Goal: Task Accomplishment & Management: Use online tool/utility

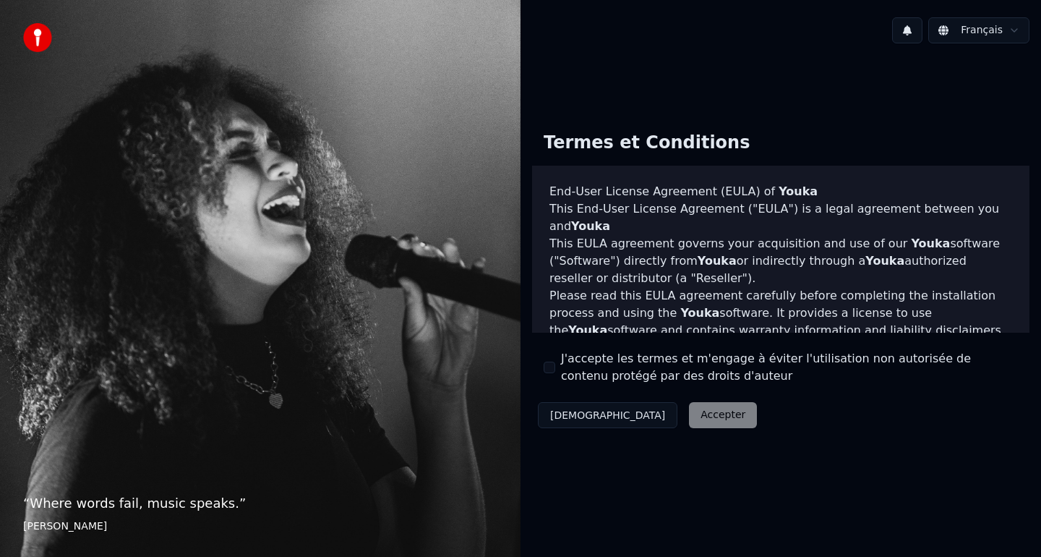
click at [552, 358] on div "J'accepte les termes et m'engage à éviter l'utilisation non autorisée de conten…" at bounding box center [781, 367] width 474 height 35
click at [565, 369] on label "J'accepte les termes et m'engage à éviter l'utilisation non autorisée de conten…" at bounding box center [789, 367] width 457 height 35
click at [555, 369] on button "J'accepte les termes et m'engage à éviter l'utilisation non autorisée de conten…" at bounding box center [550, 367] width 12 height 12
click at [558, 369] on div "J'accepte les termes et m'engage à éviter l'utilisation non autorisée de conten…" at bounding box center [781, 367] width 474 height 35
click at [689, 412] on button "Accepter" at bounding box center [723, 415] width 68 height 26
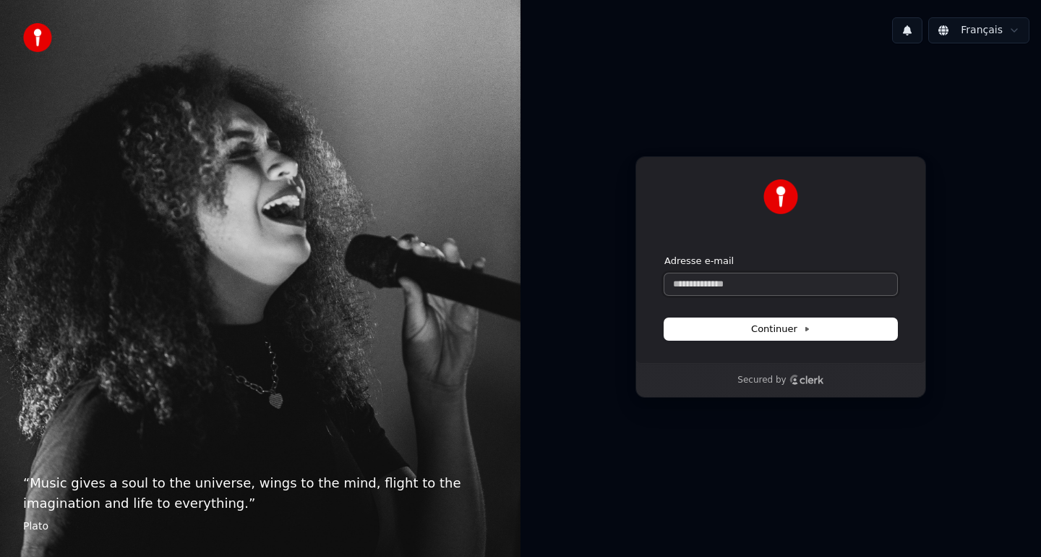
click at [720, 288] on input "Adresse e-mail" at bounding box center [780, 284] width 233 height 22
click at [664, 254] on button "submit" at bounding box center [664, 254] width 0 height 0
type input "**********"
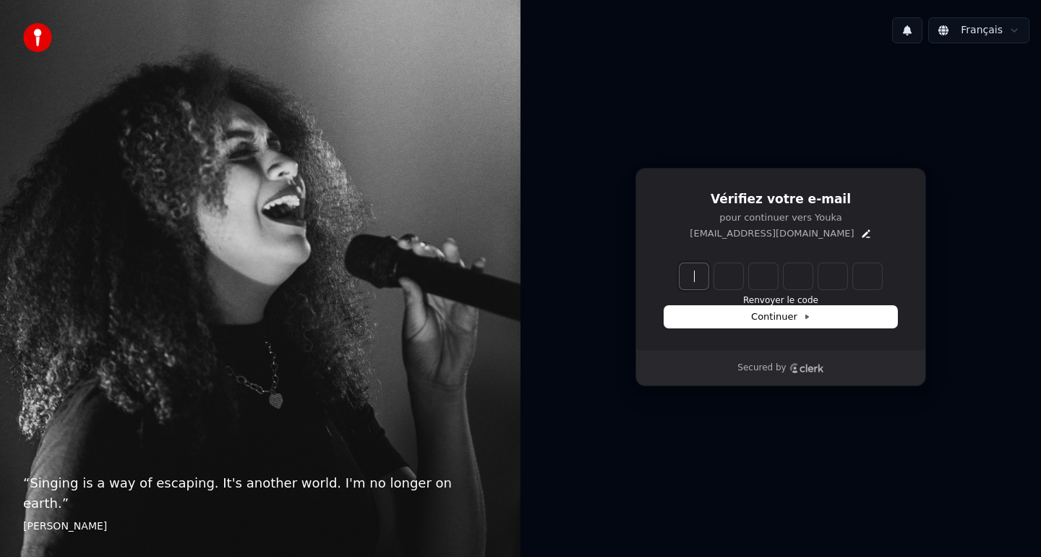
click at [704, 274] on input "Enter verification code" at bounding box center [795, 276] width 231 height 26
type input "******"
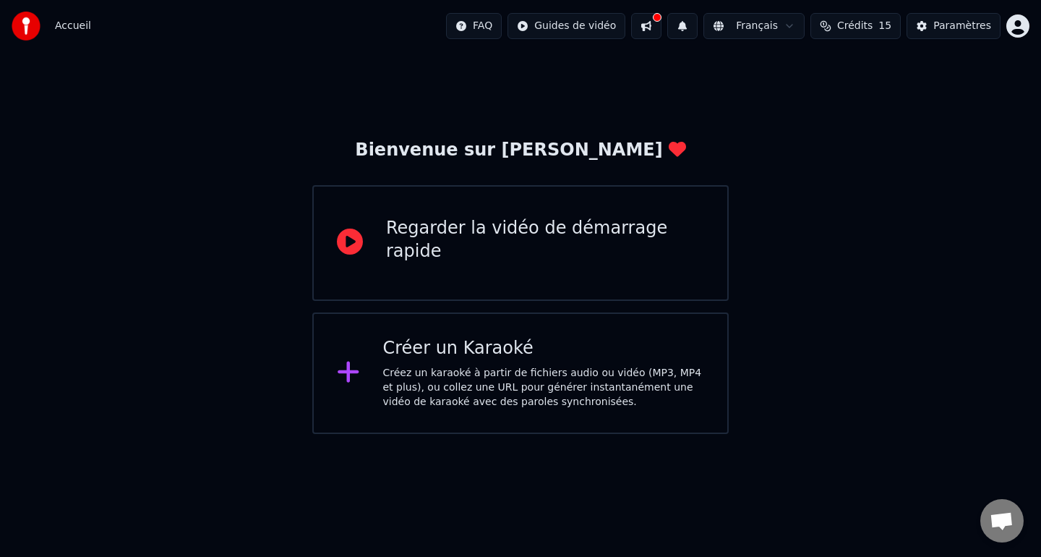
click at [528, 344] on div "Créer un Karaoké" at bounding box center [544, 348] width 322 height 23
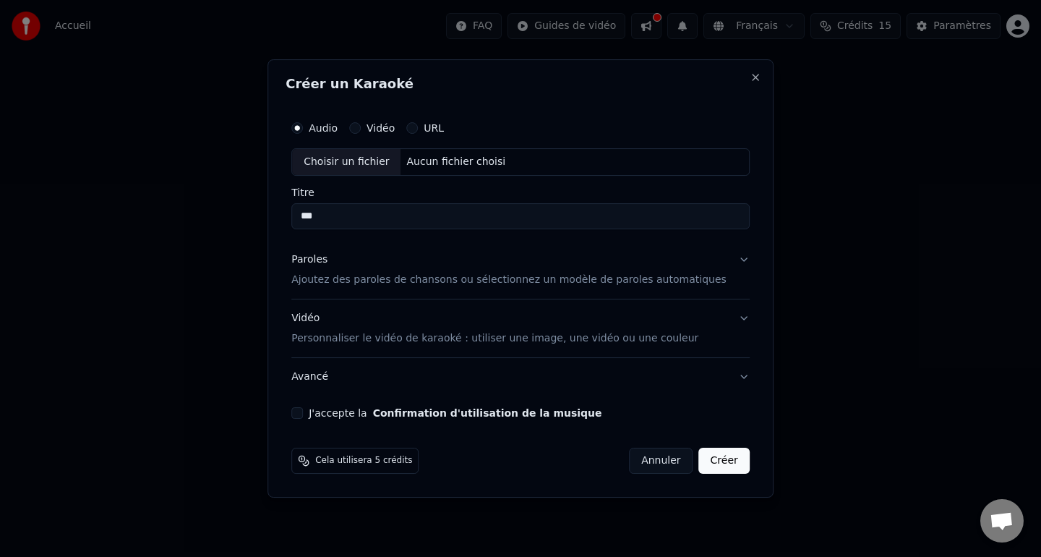
type input "***"
click at [518, 332] on p "Personnaliser le vidéo de karaoké : utiliser une image, une vidéo ou une couleur" at bounding box center [494, 338] width 407 height 14
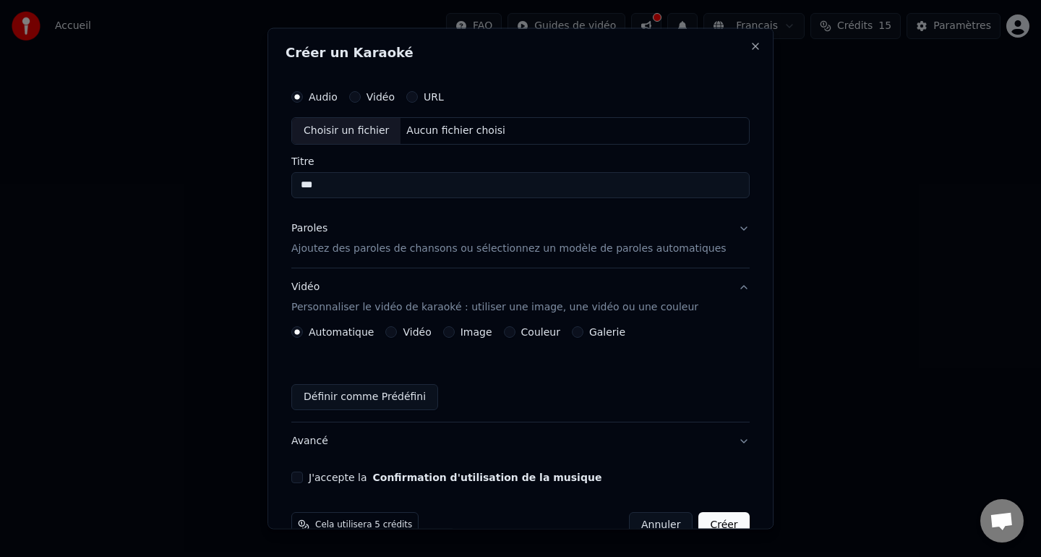
click at [515, 332] on button "Couleur" at bounding box center [510, 331] width 12 height 12
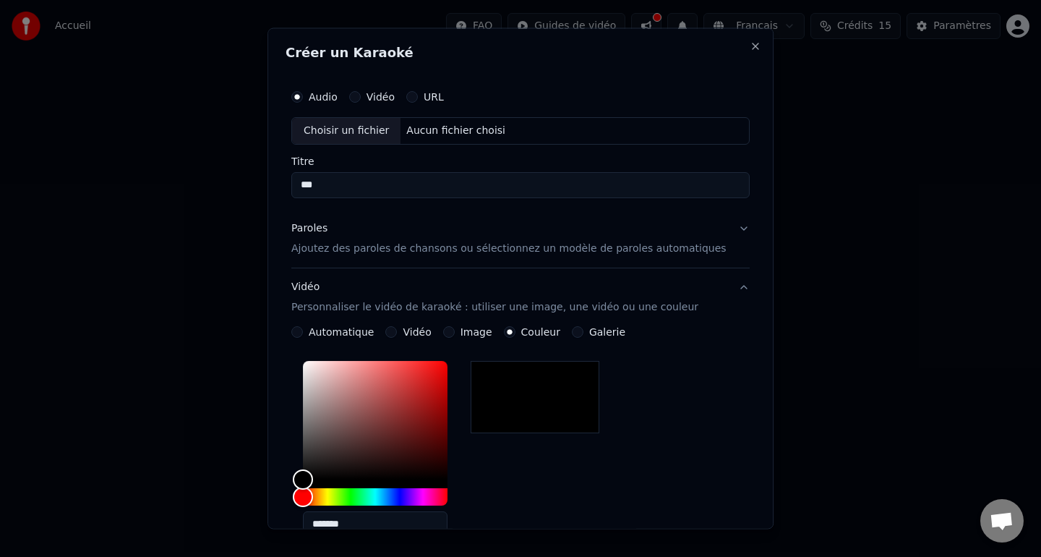
click at [417, 328] on label "Vidéo" at bounding box center [417, 331] width 28 height 10
click at [398, 328] on button "Vidéo" at bounding box center [392, 331] width 12 height 12
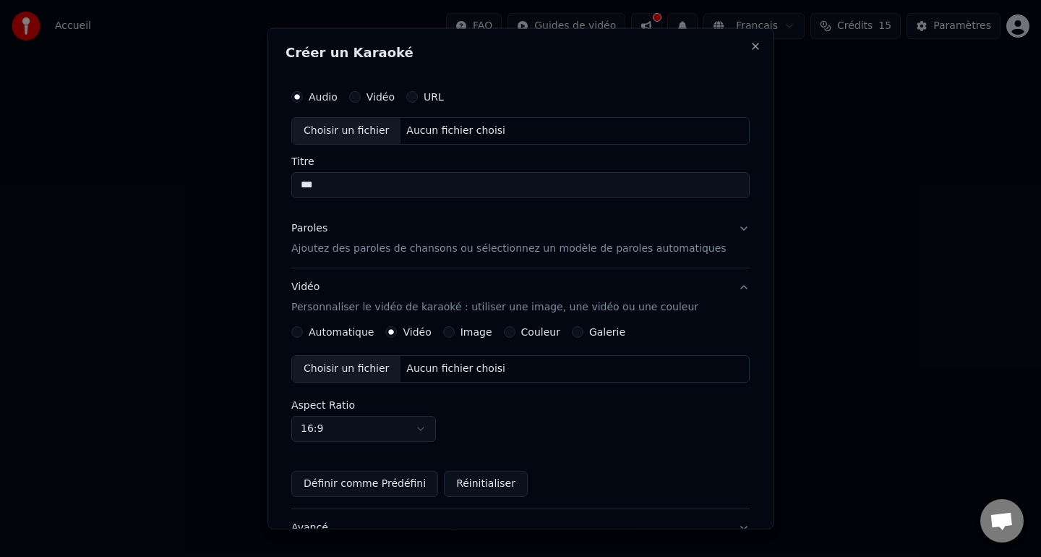
click at [496, 127] on div "Aucun fichier choisi" at bounding box center [456, 131] width 111 height 14
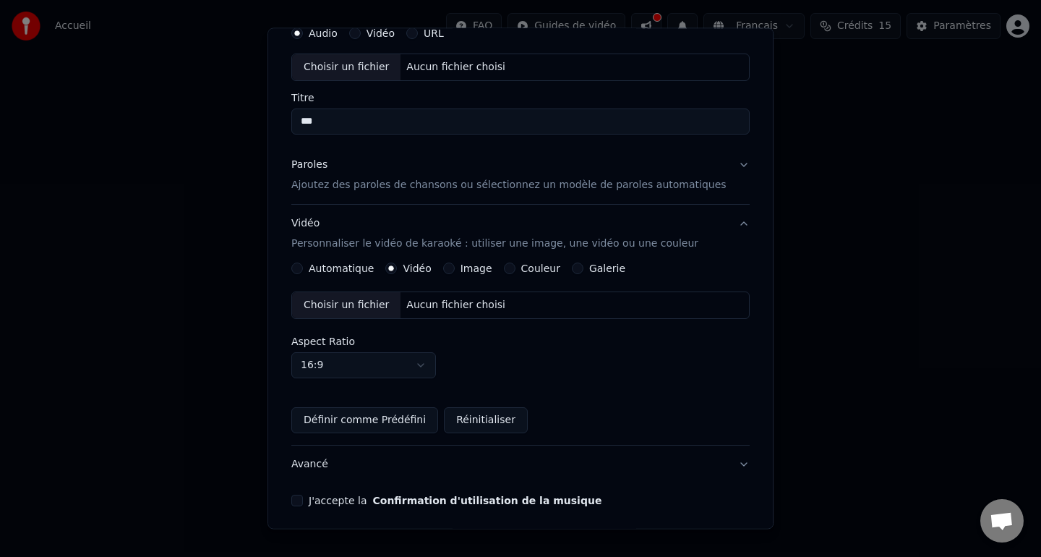
scroll to position [119, 0]
